Goal: Communication & Community: Answer question/provide support

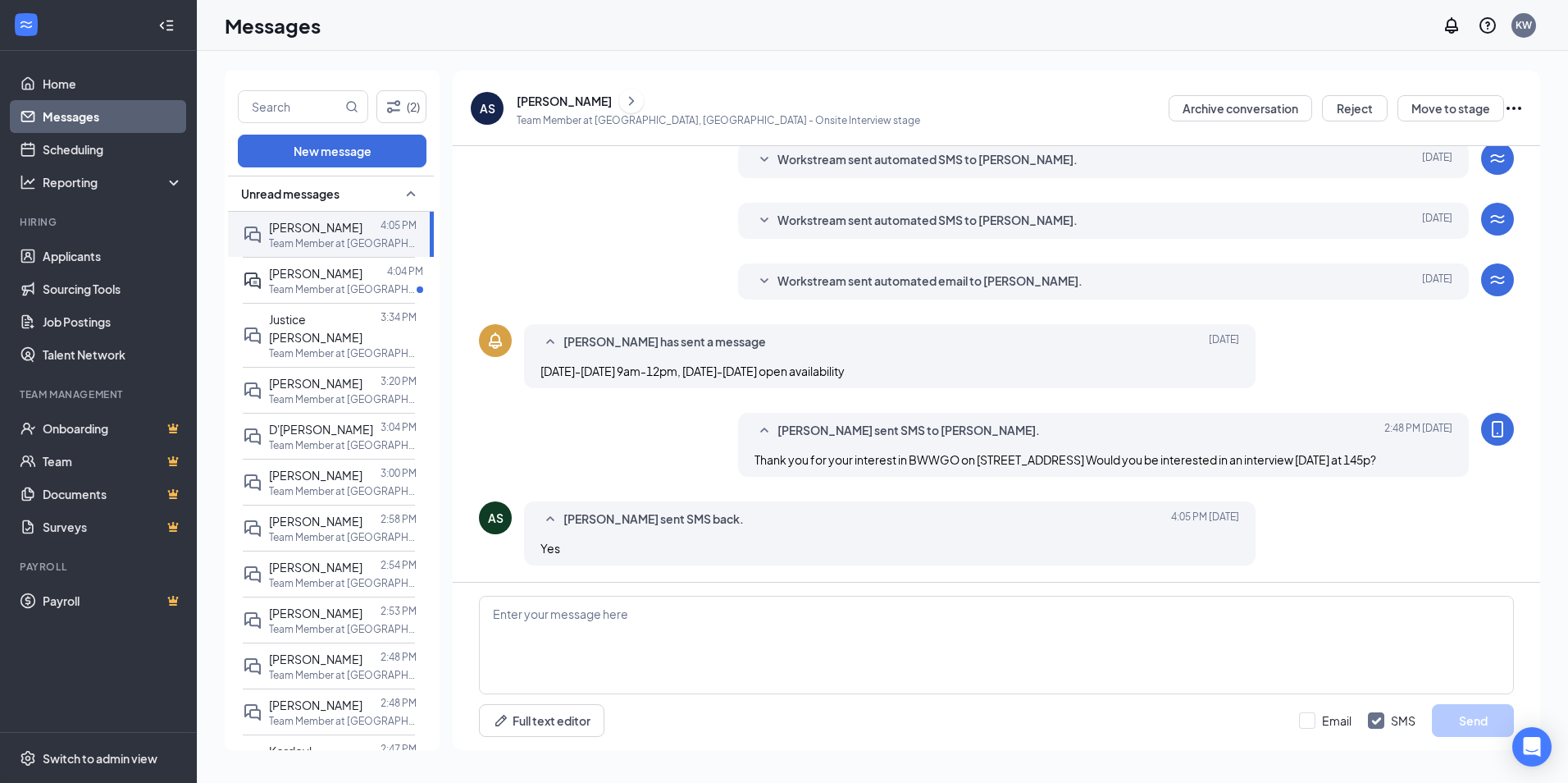
scroll to position [229, 0]
drag, startPoint x: 836, startPoint y: 648, endPoint x: 827, endPoint y: 649, distance: 9.1
click at [831, 526] on textarea at bounding box center [996, 645] width 1035 height 99
type textarea "Great we are in the [GEOGRAPHIC_DATA][PERSON_NAME] parking lot"
click at [832, 526] on button "Send" at bounding box center [1473, 721] width 82 height 33
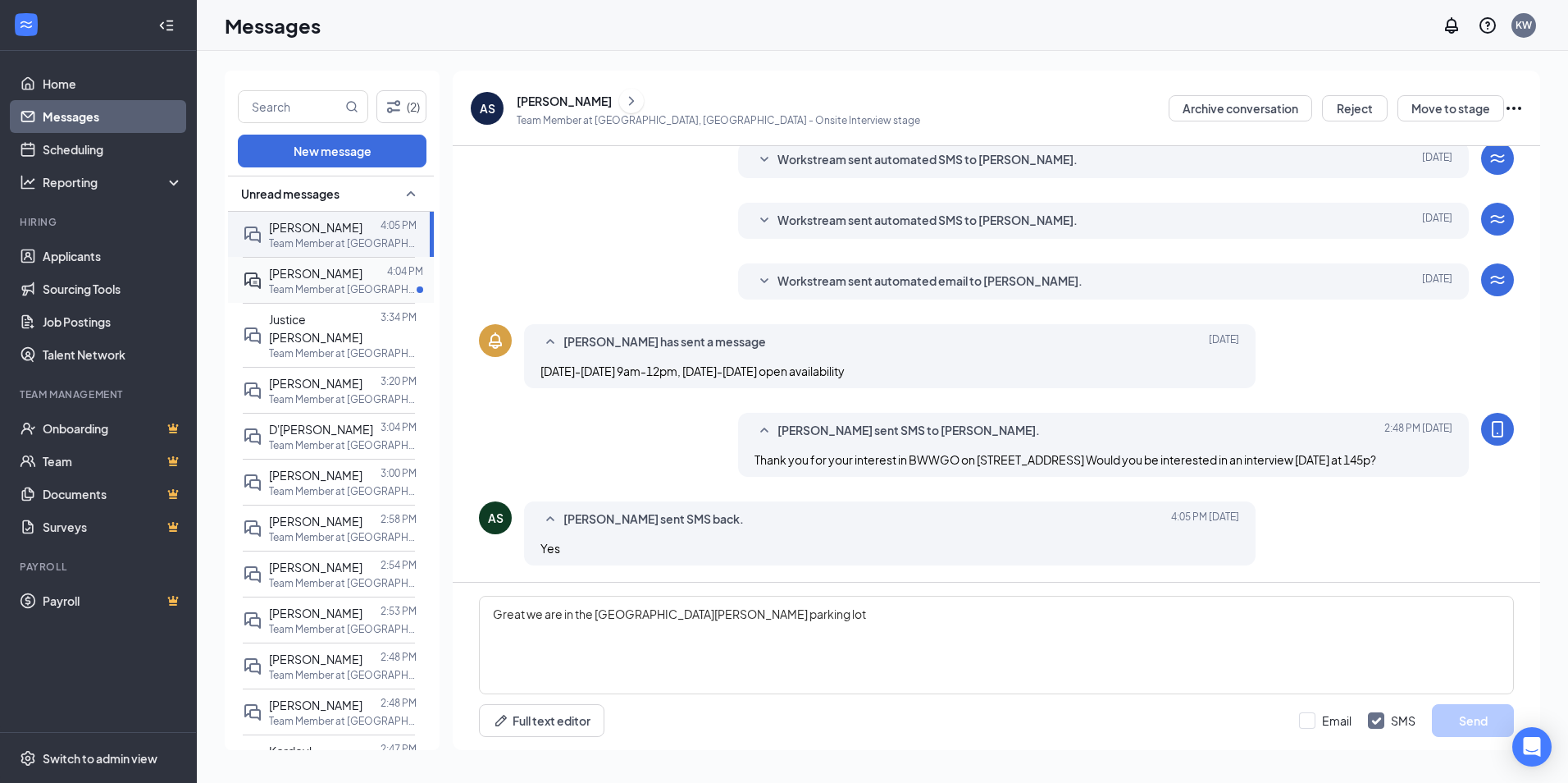
scroll to position [318, 0]
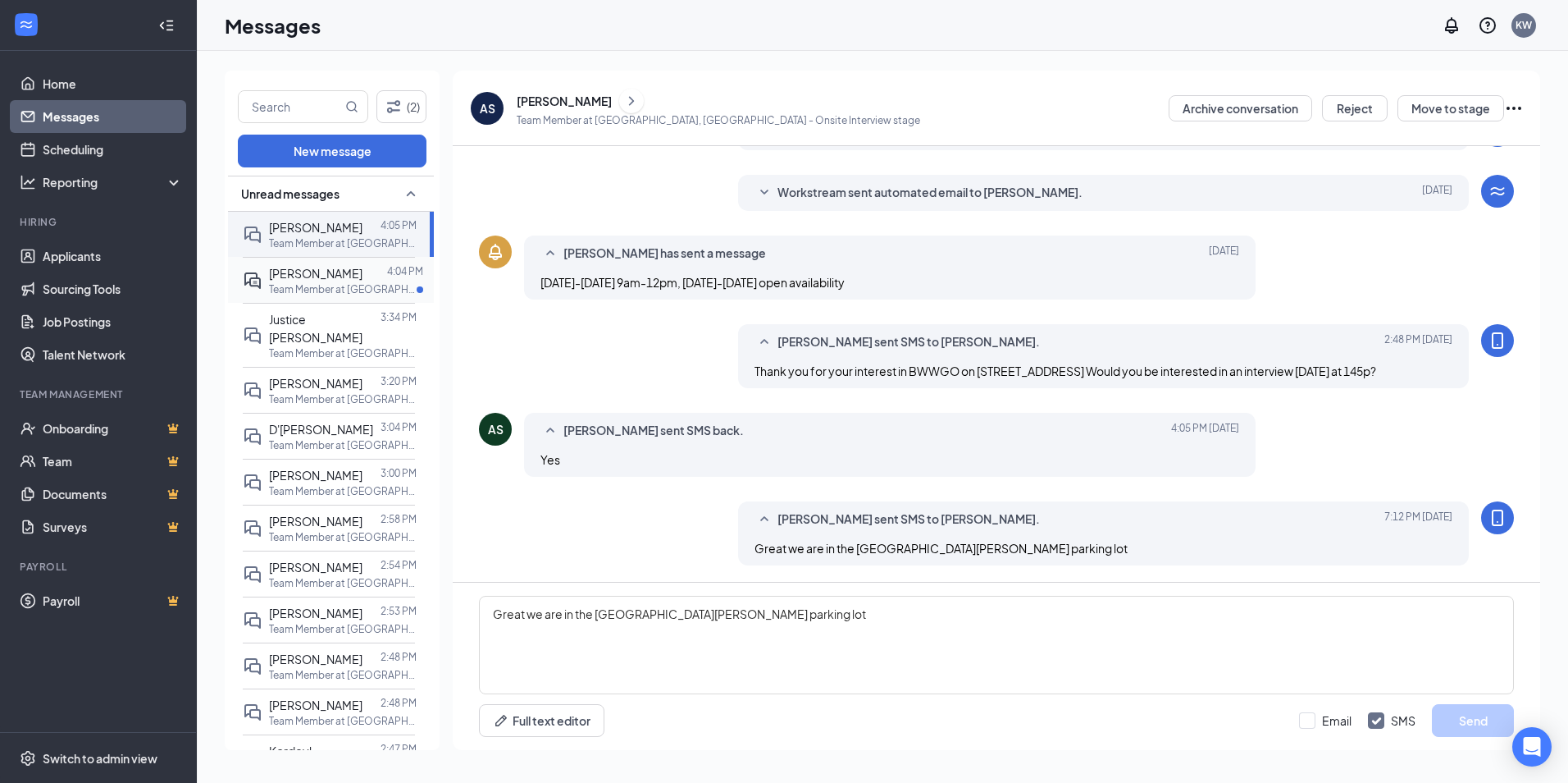
click at [366, 284] on p "Team Member at [GEOGRAPHIC_DATA], [GEOGRAPHIC_DATA]" at bounding box center [342, 288] width 147 height 14
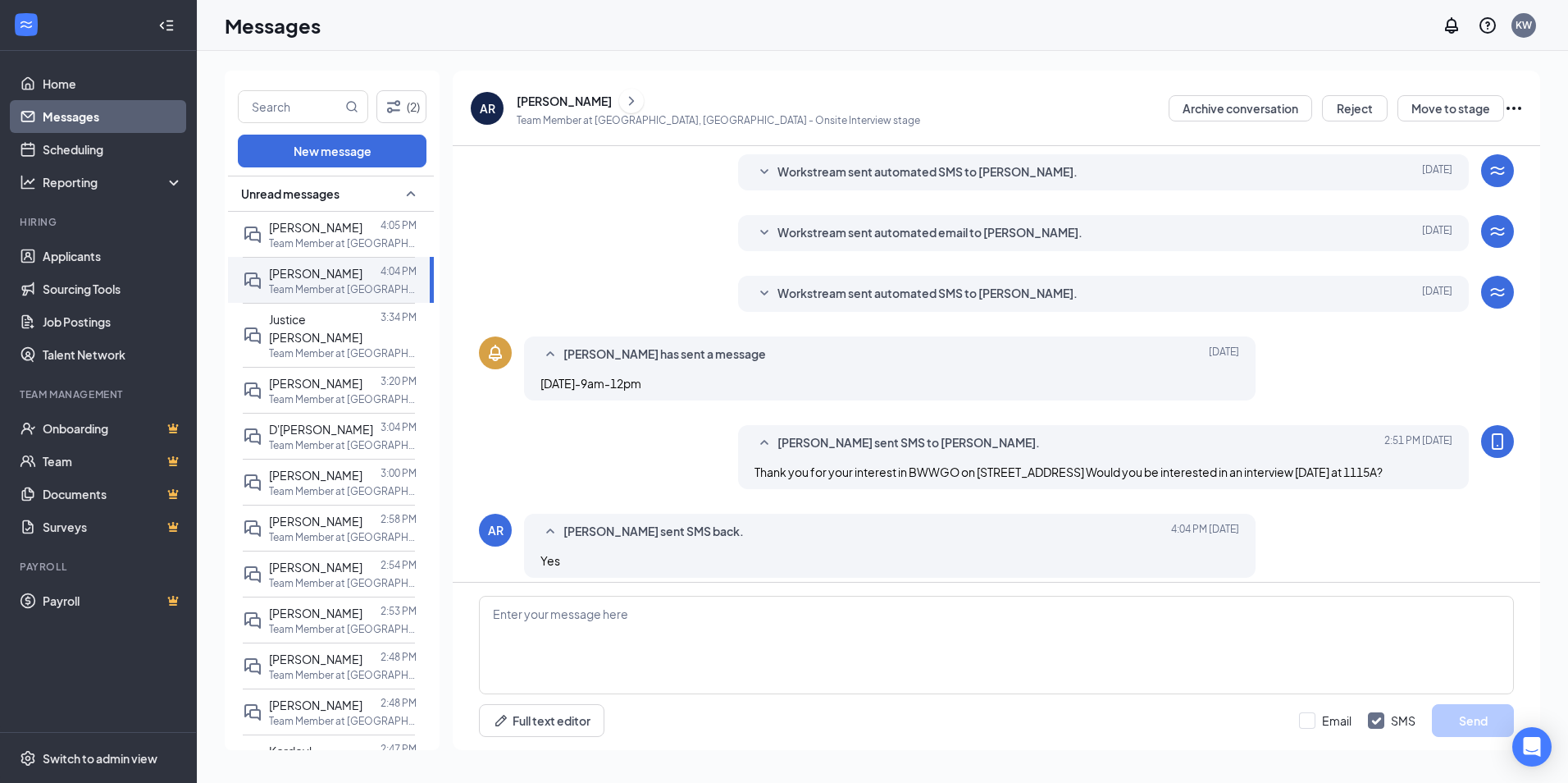
scroll to position [229, 0]
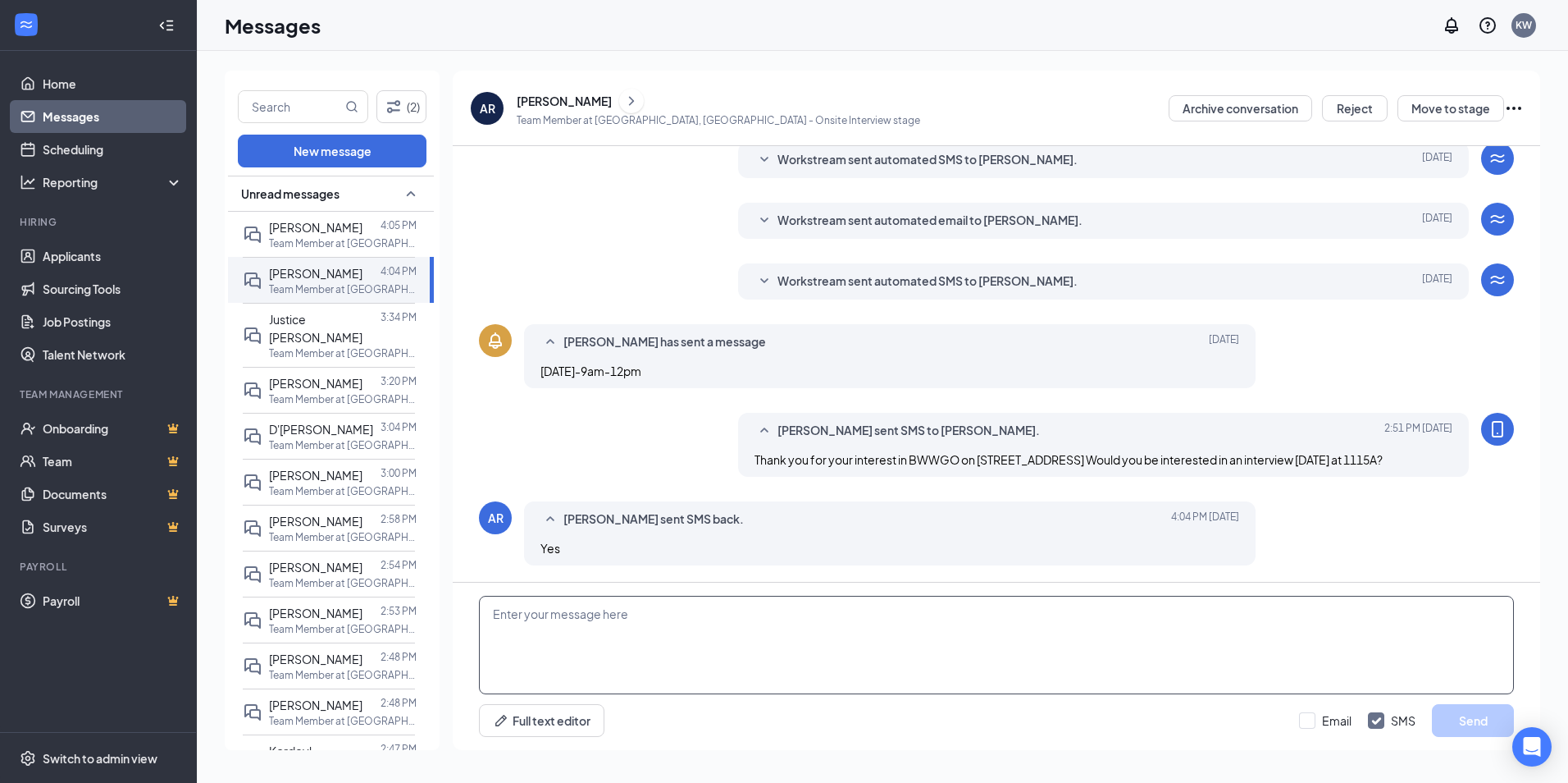
click at [641, 526] on textarea at bounding box center [996, 645] width 1035 height 99
type textarea "Great, we are in the [GEOGRAPHIC_DATA][PERSON_NAME] parking lot"
click at [832, 526] on button "Send" at bounding box center [1473, 721] width 82 height 33
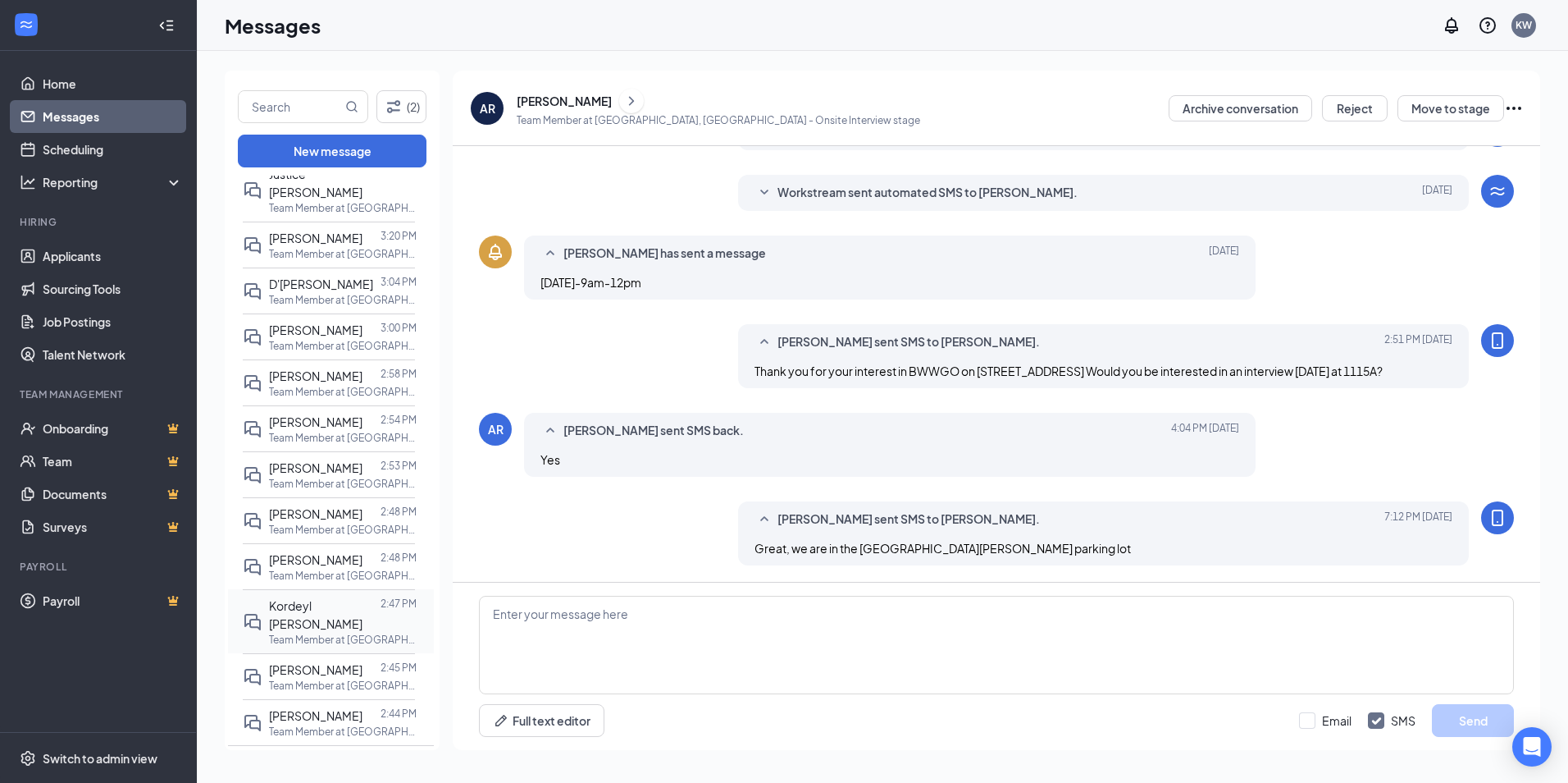
scroll to position [246, 0]
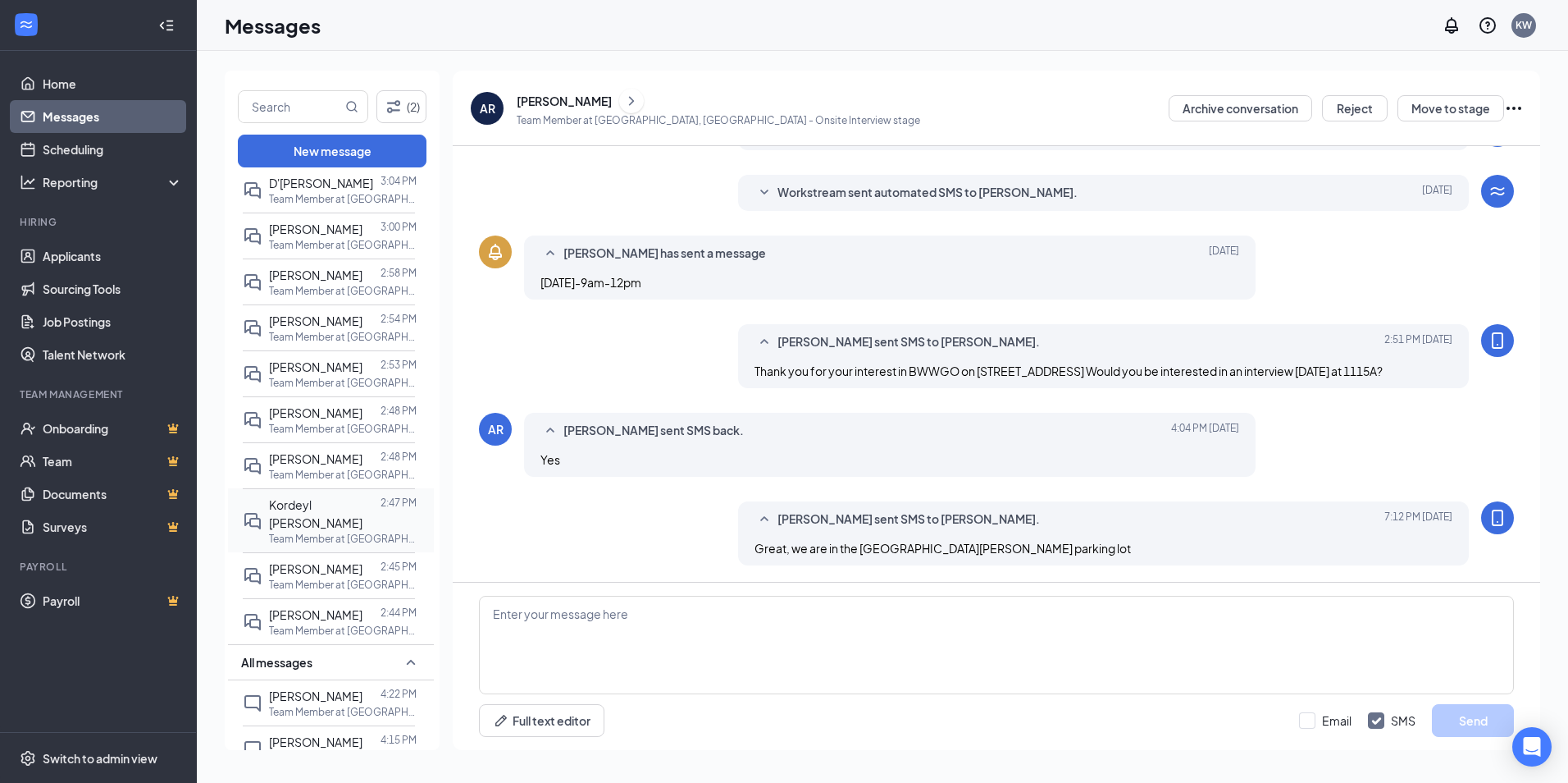
click at [381, 495] on div at bounding box center [381, 513] width 0 height 36
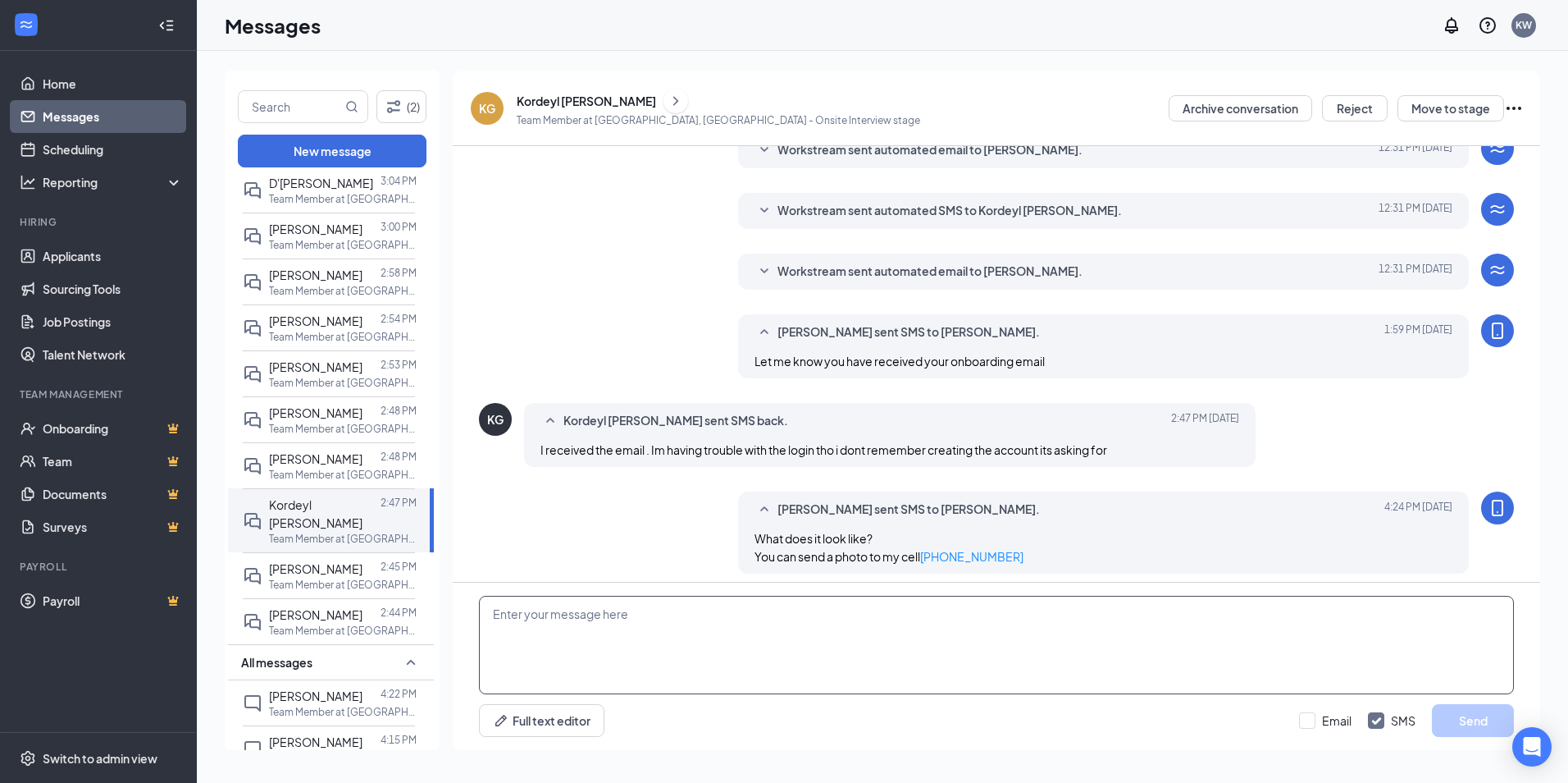
scroll to position [265, 0]
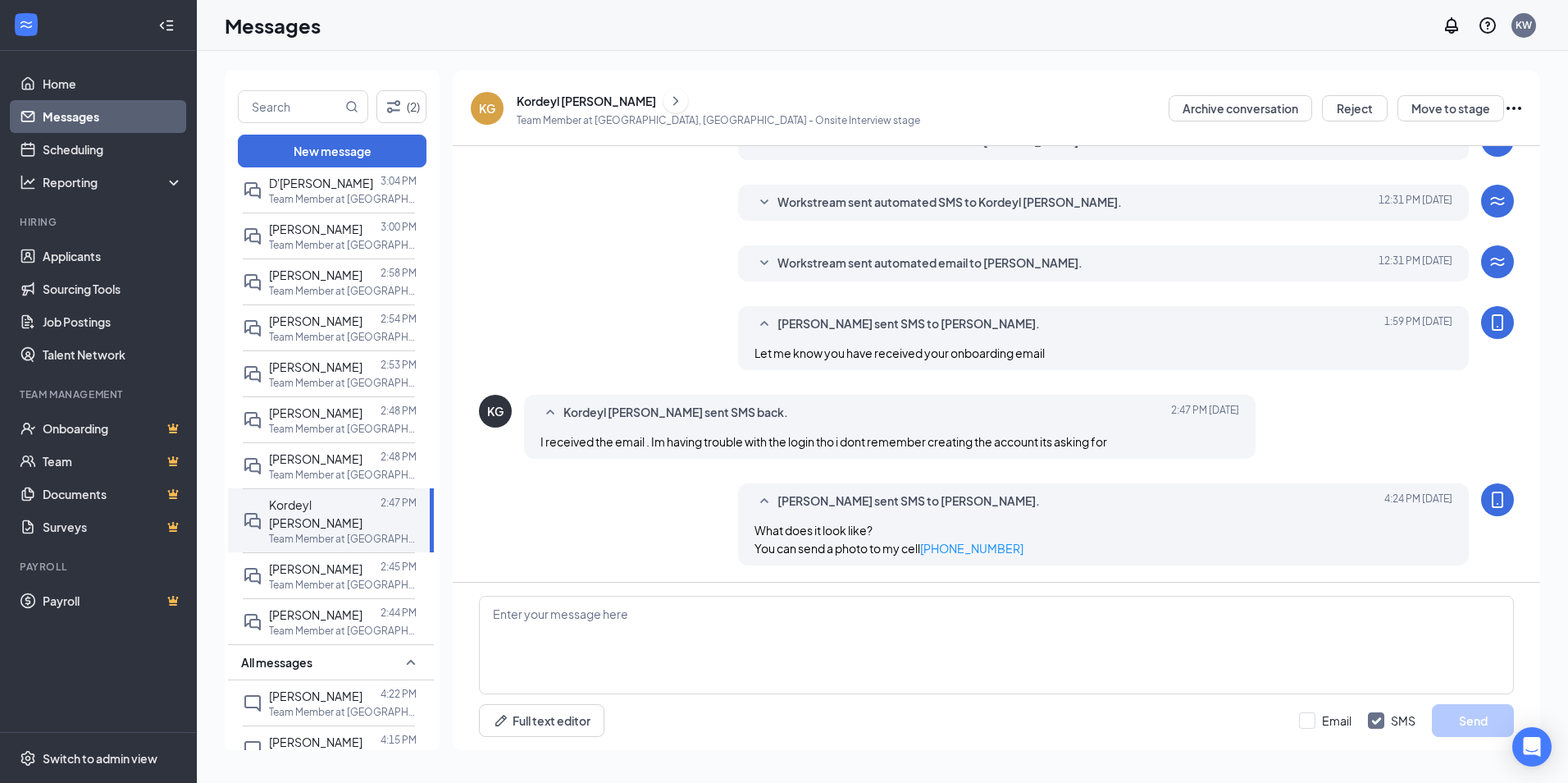
click at [832, 108] on icon "Ellipses" at bounding box center [1514, 109] width 20 height 20
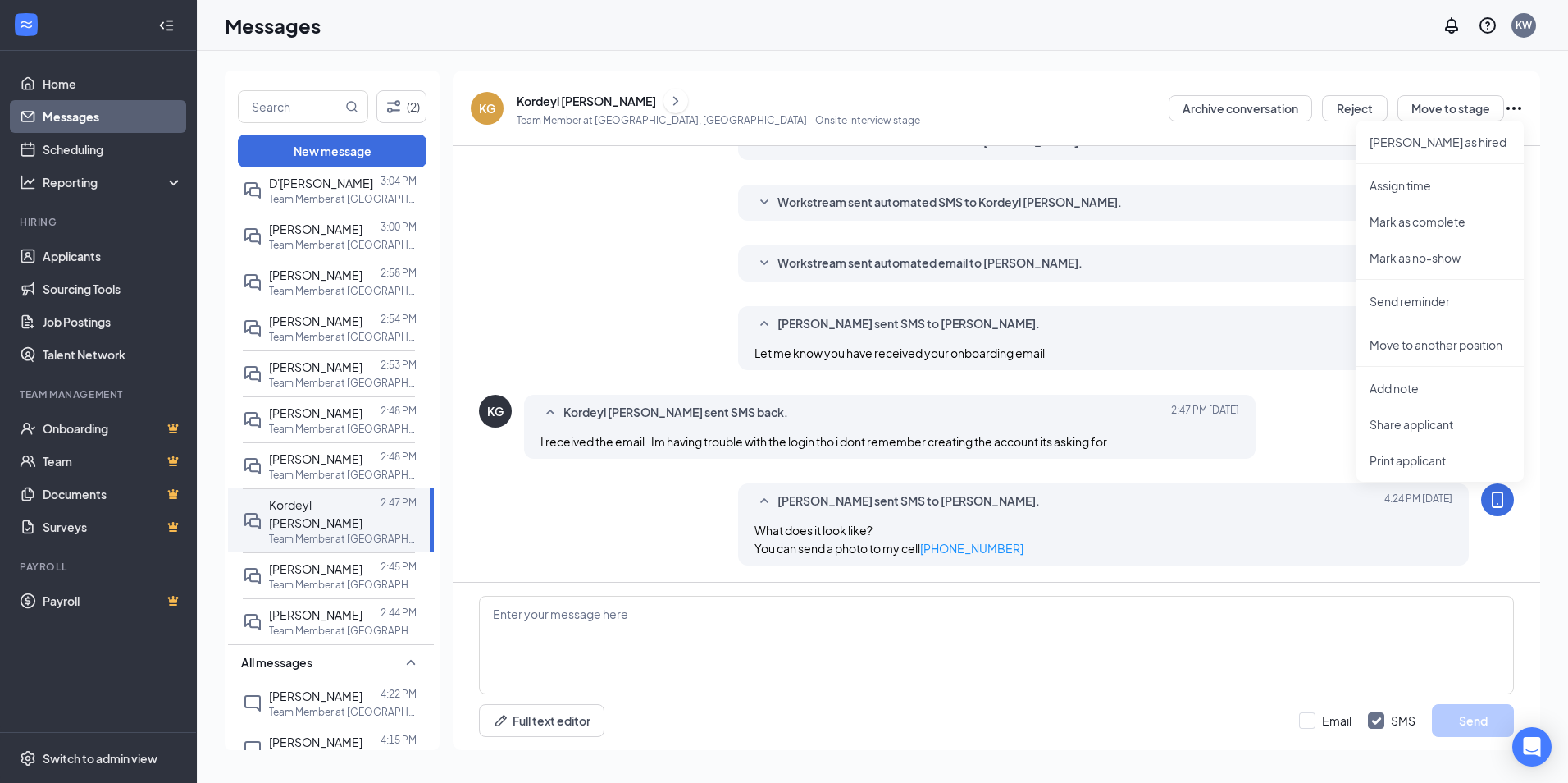
click at [667, 104] on icon "ChevronRight" at bounding box center [676, 101] width 16 height 20
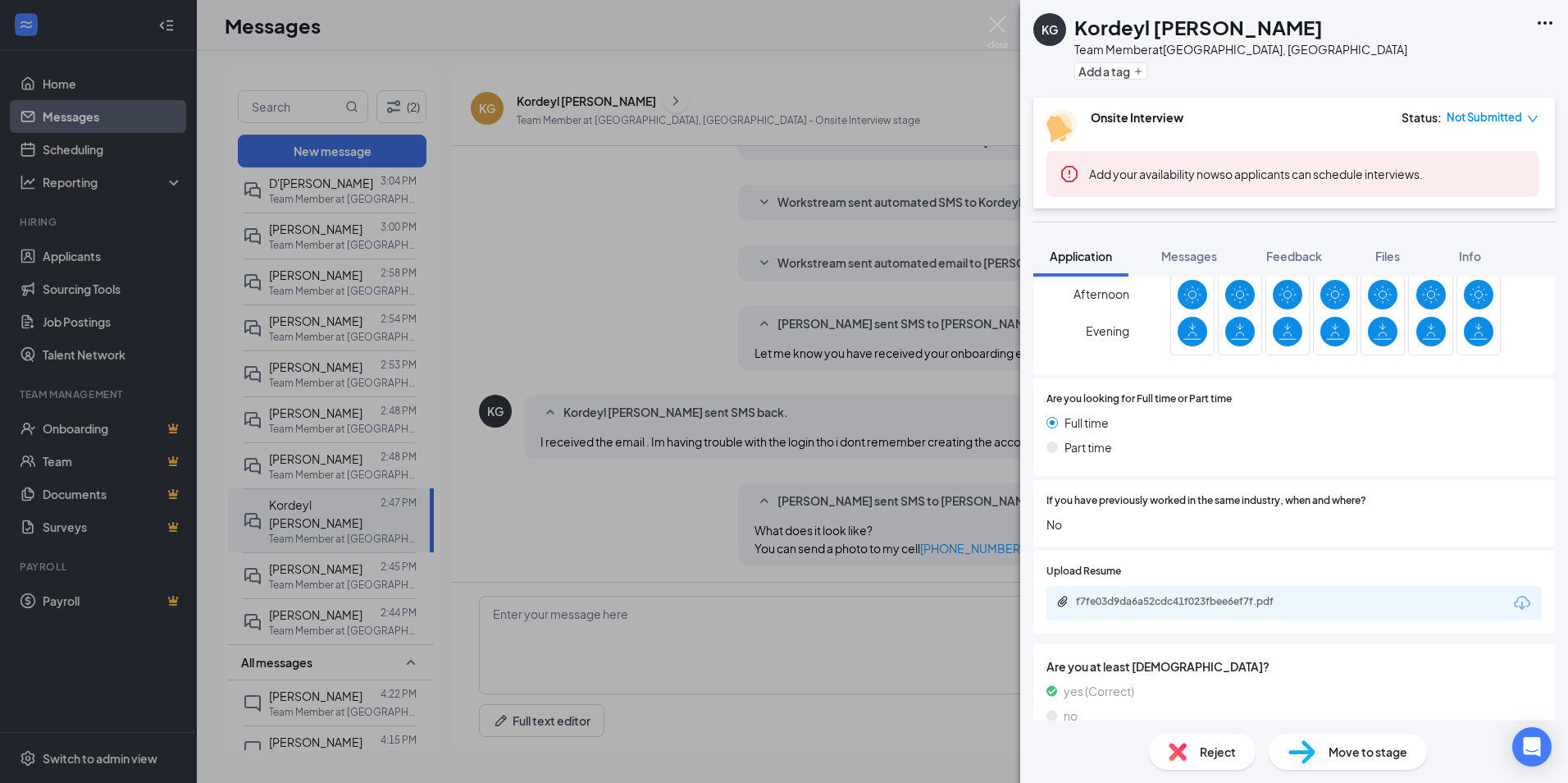
scroll to position [536, 0]
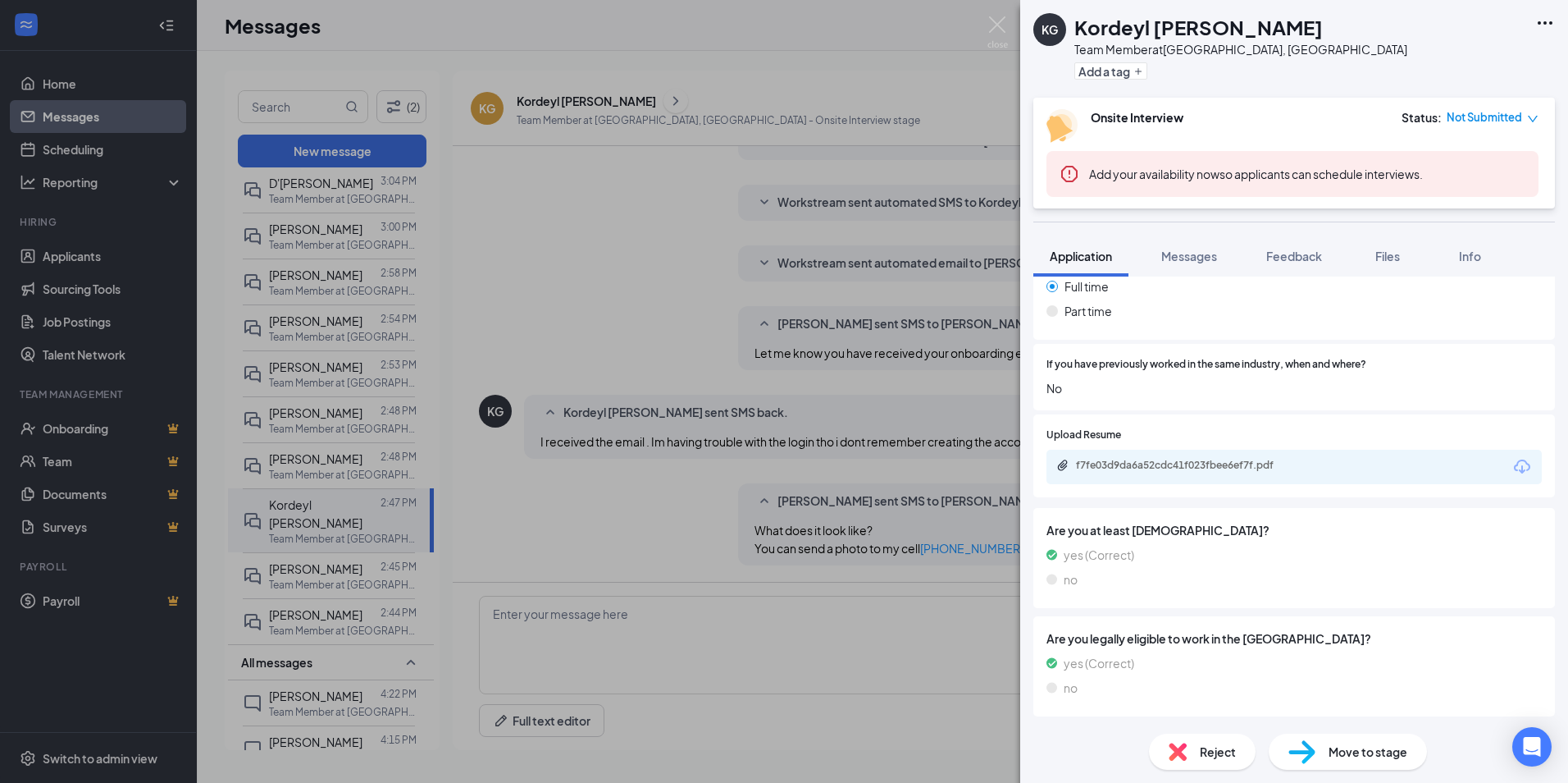
click at [743, 296] on div "KG Kordeyl [PERSON_NAME] Team Member at [GEOGRAPHIC_DATA], [GEOGRAPHIC_DATA] Ad…" at bounding box center [784, 391] width 1568 height 783
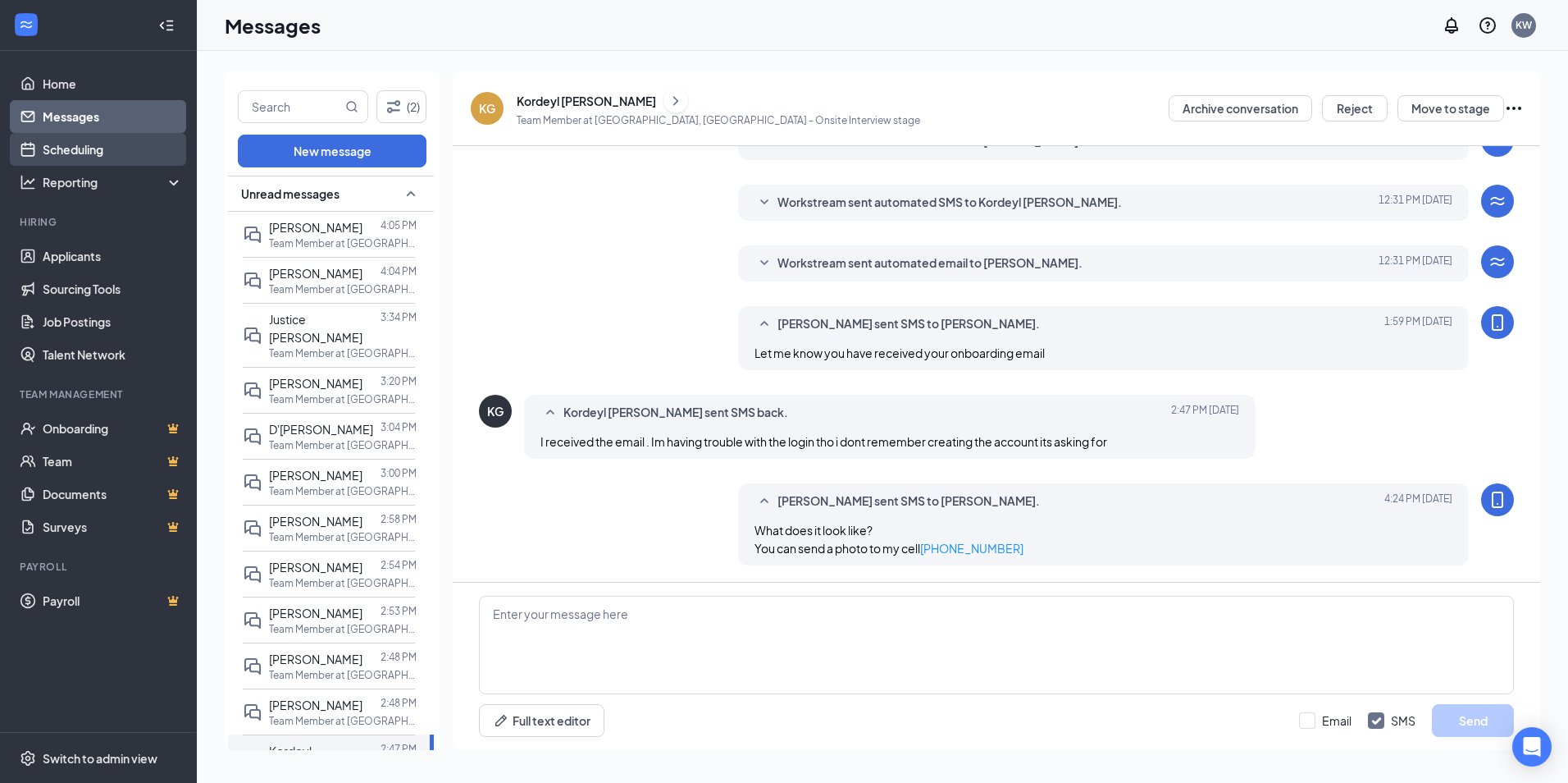
click at [97, 138] on link "Scheduling" at bounding box center [113, 149] width 140 height 33
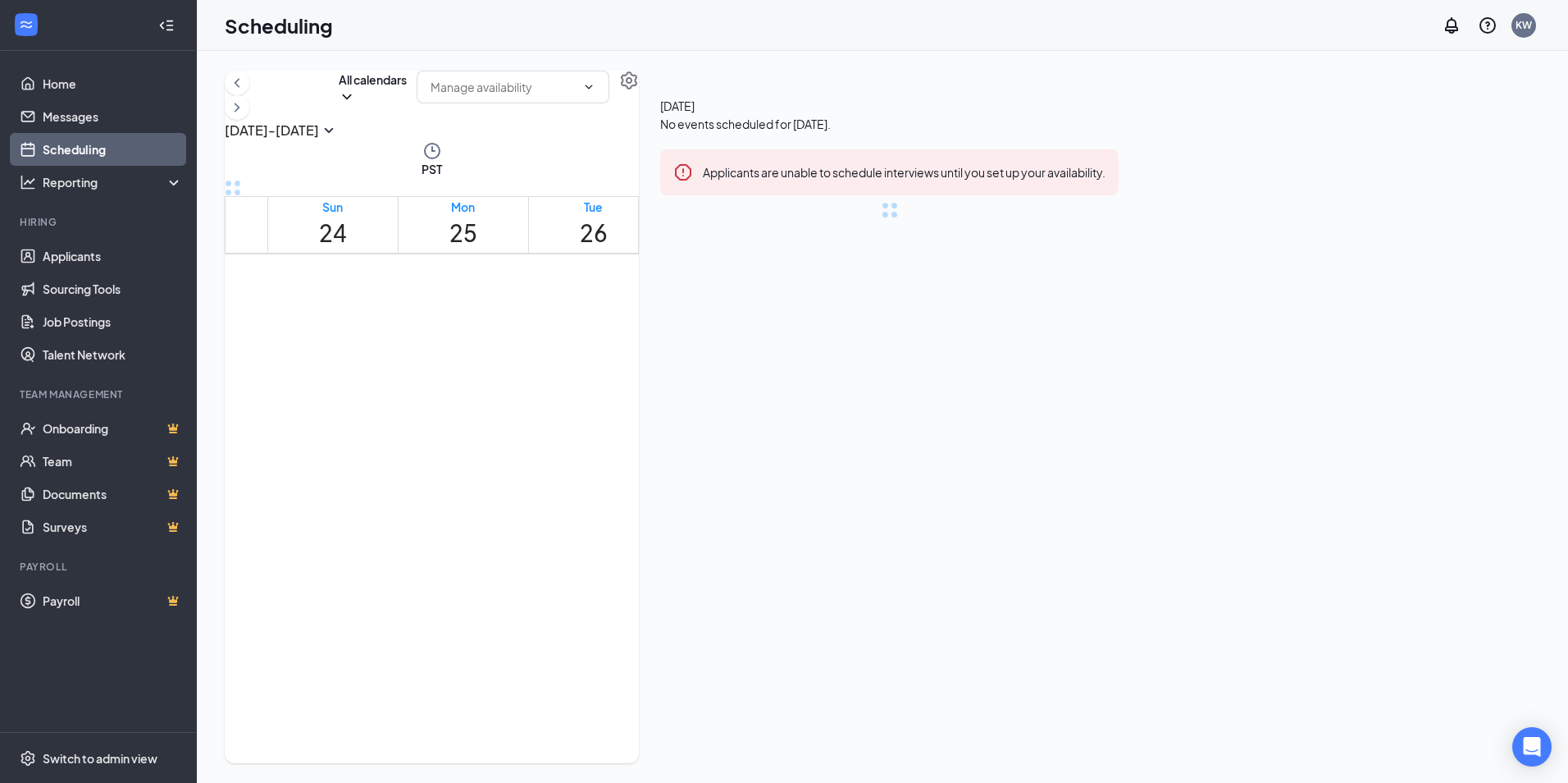
scroll to position [807, 0]
